Goal: Task Accomplishment & Management: Manage account settings

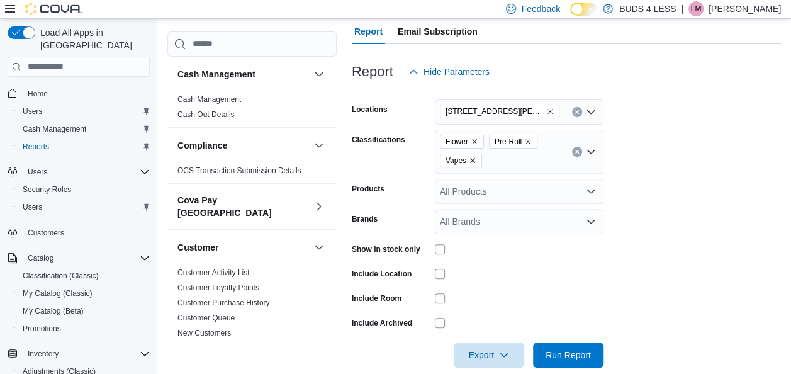
scroll to position [441, 0]
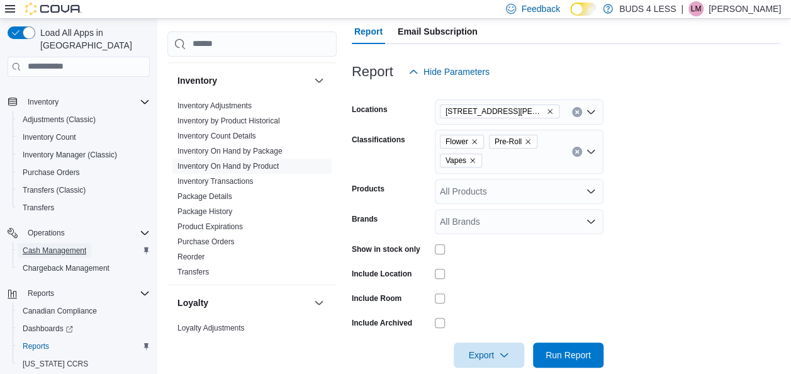
click at [50, 244] on span "Cash Management" at bounding box center [55, 250] width 64 height 15
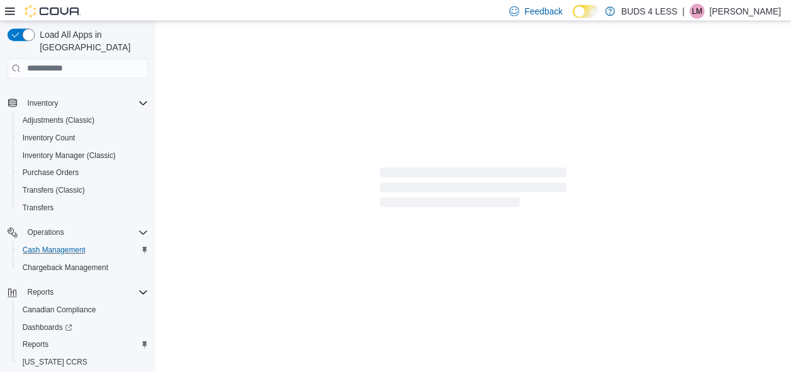
scroll to position [229, 0]
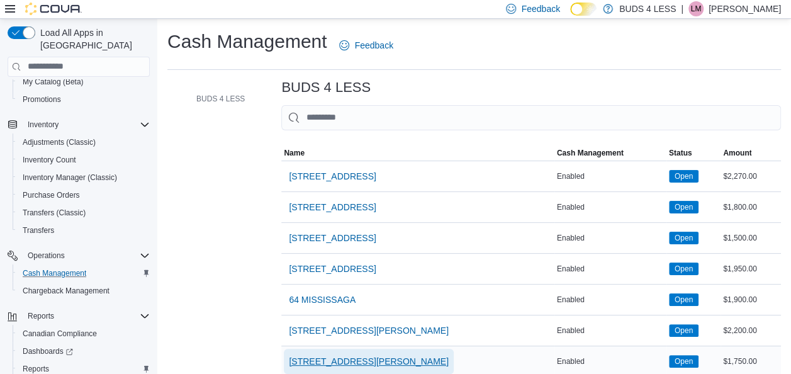
click at [375, 360] on span "[STREET_ADDRESS][PERSON_NAME]" at bounding box center [369, 361] width 160 height 13
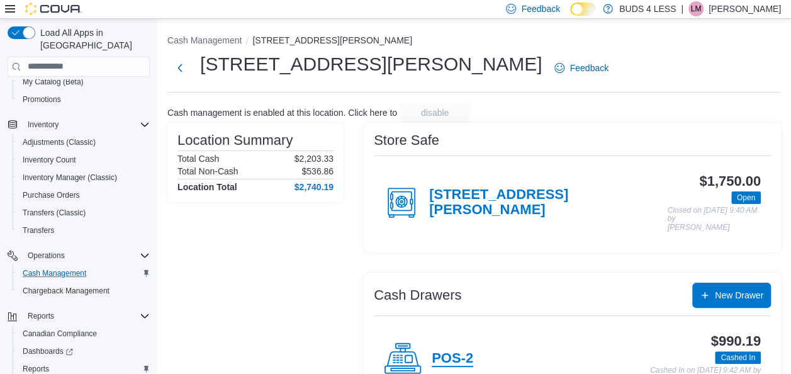
click at [461, 354] on h4 "POS-2" at bounding box center [453, 359] width 42 height 16
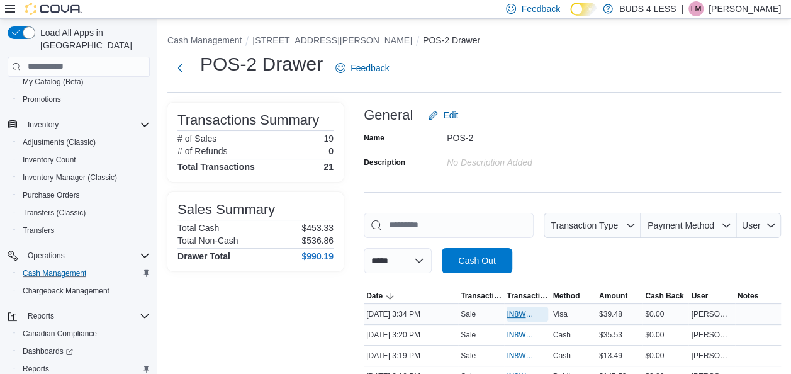
click at [521, 311] on span "IN8W07-711382" at bounding box center [521, 314] width 28 height 10
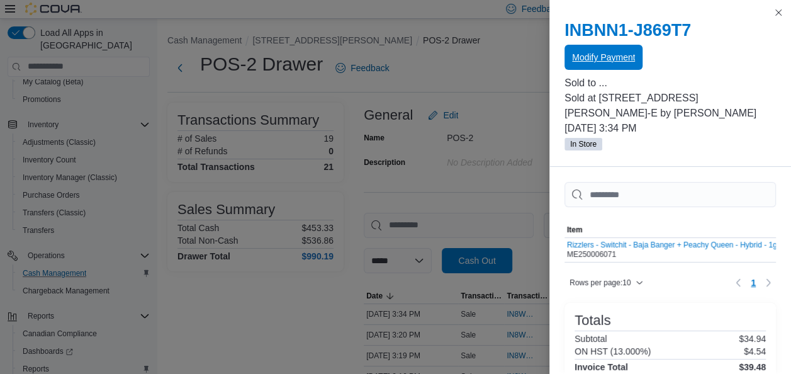
click at [585, 48] on span "Modify Payment" at bounding box center [603, 57] width 63 height 25
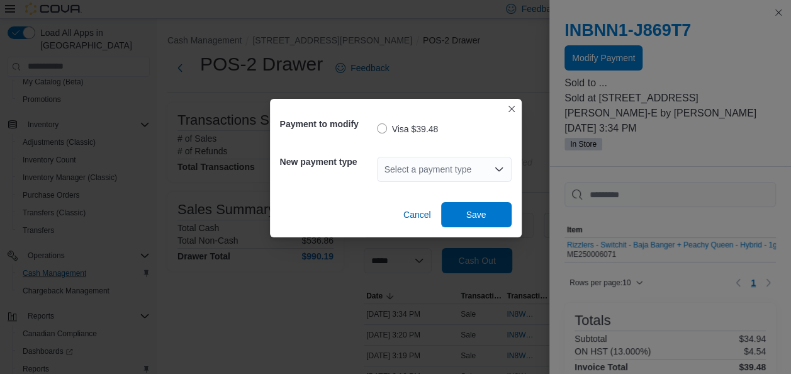
click at [415, 170] on div "Select a payment type" at bounding box center [444, 169] width 135 height 25
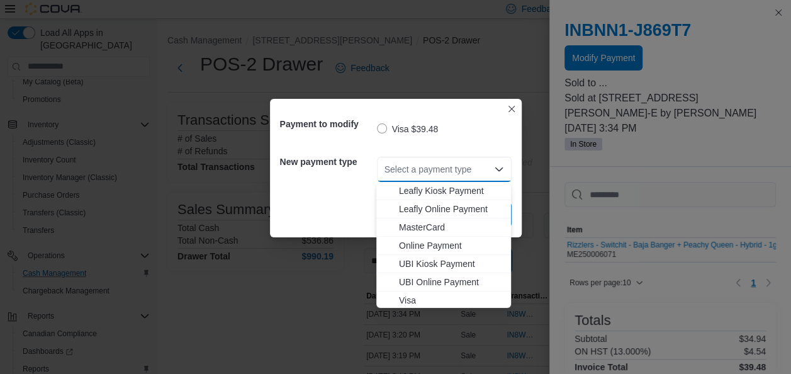
scroll to position [166, 0]
click at [439, 227] on span "MasterCard" at bounding box center [451, 225] width 104 height 13
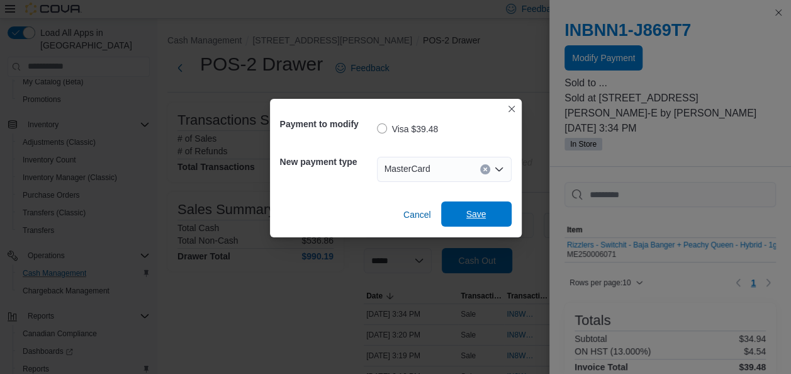
click at [458, 218] on span "Save" at bounding box center [476, 213] width 55 height 25
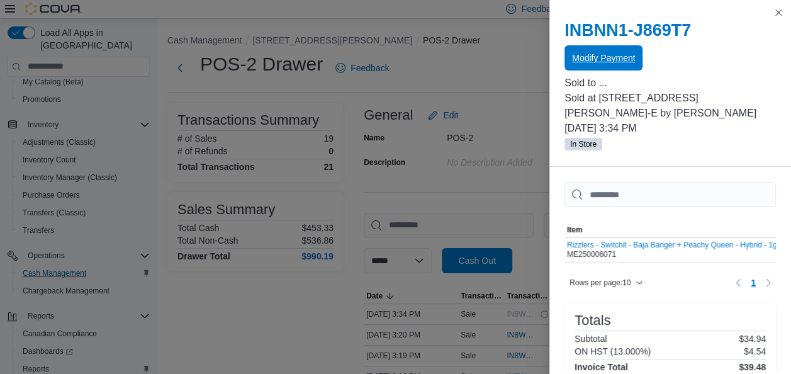
scroll to position [0, 0]
